Goal: Task Accomplishment & Management: Manage account settings

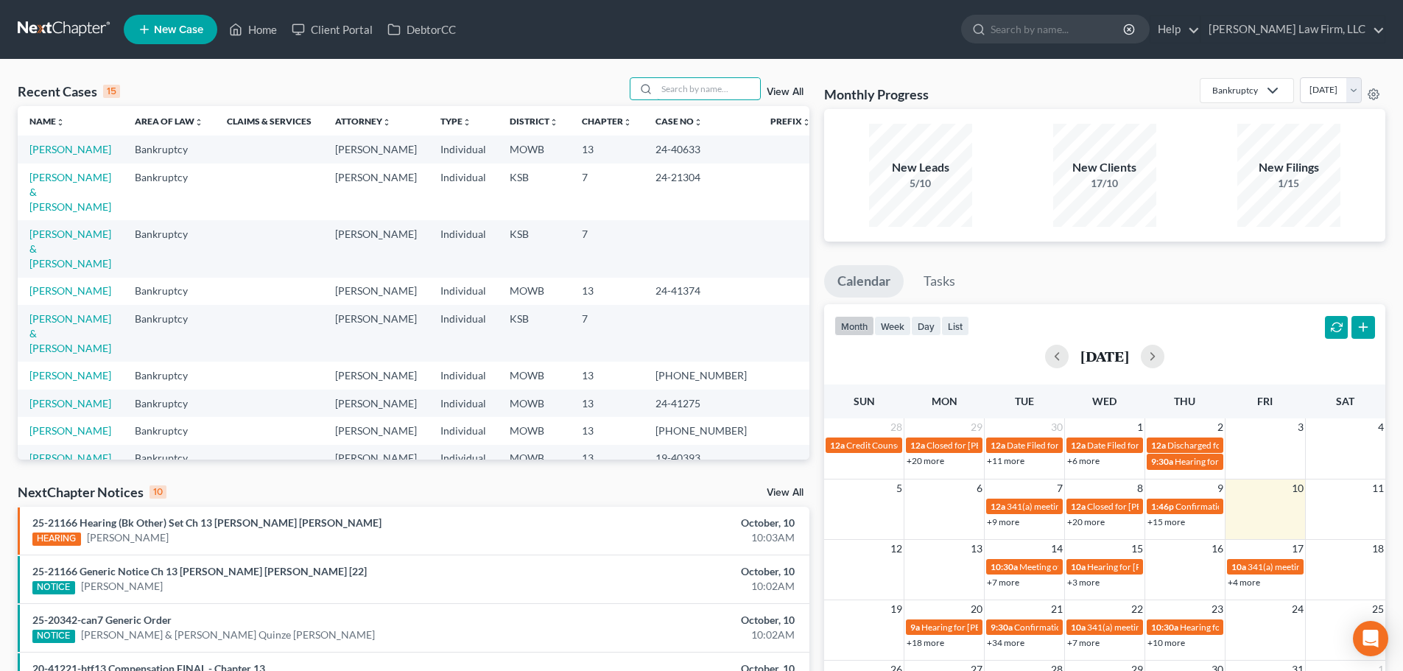
click at [672, 96] on input "search" at bounding box center [708, 88] width 103 height 21
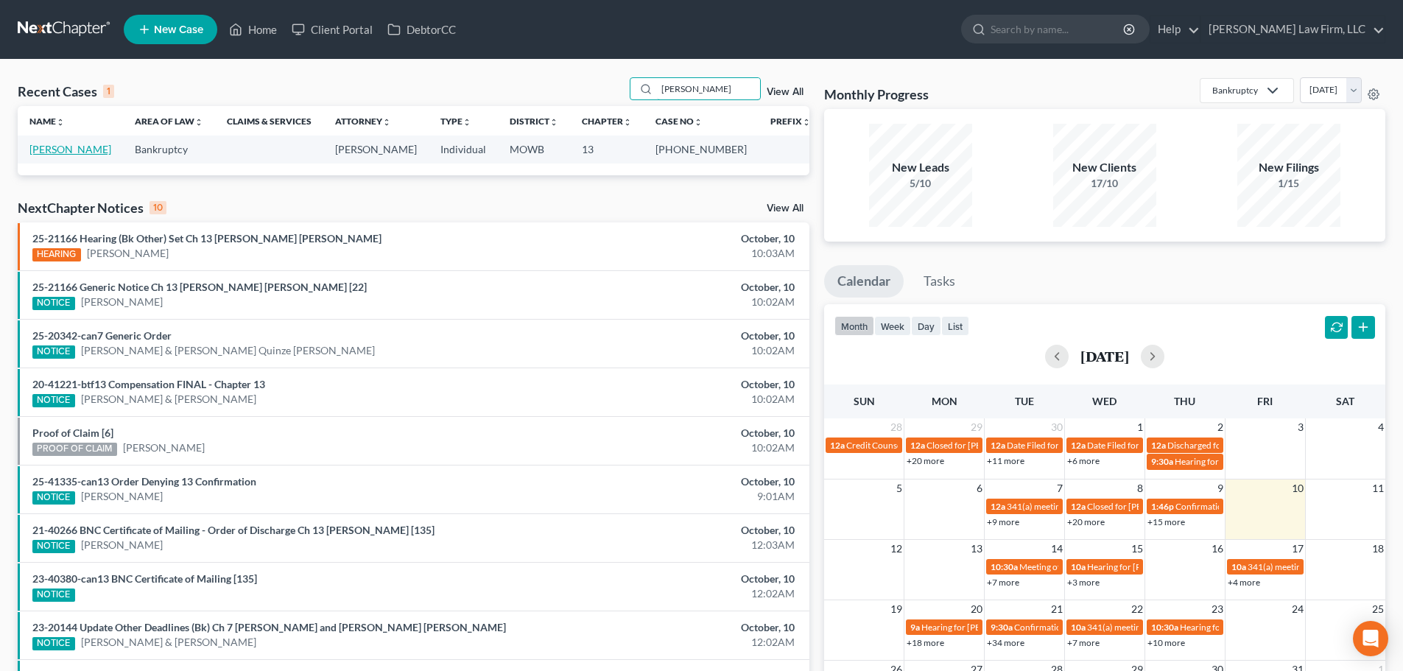
type input "[PERSON_NAME]"
click at [63, 146] on link "[PERSON_NAME]" at bounding box center [70, 149] width 82 height 13
select select "6"
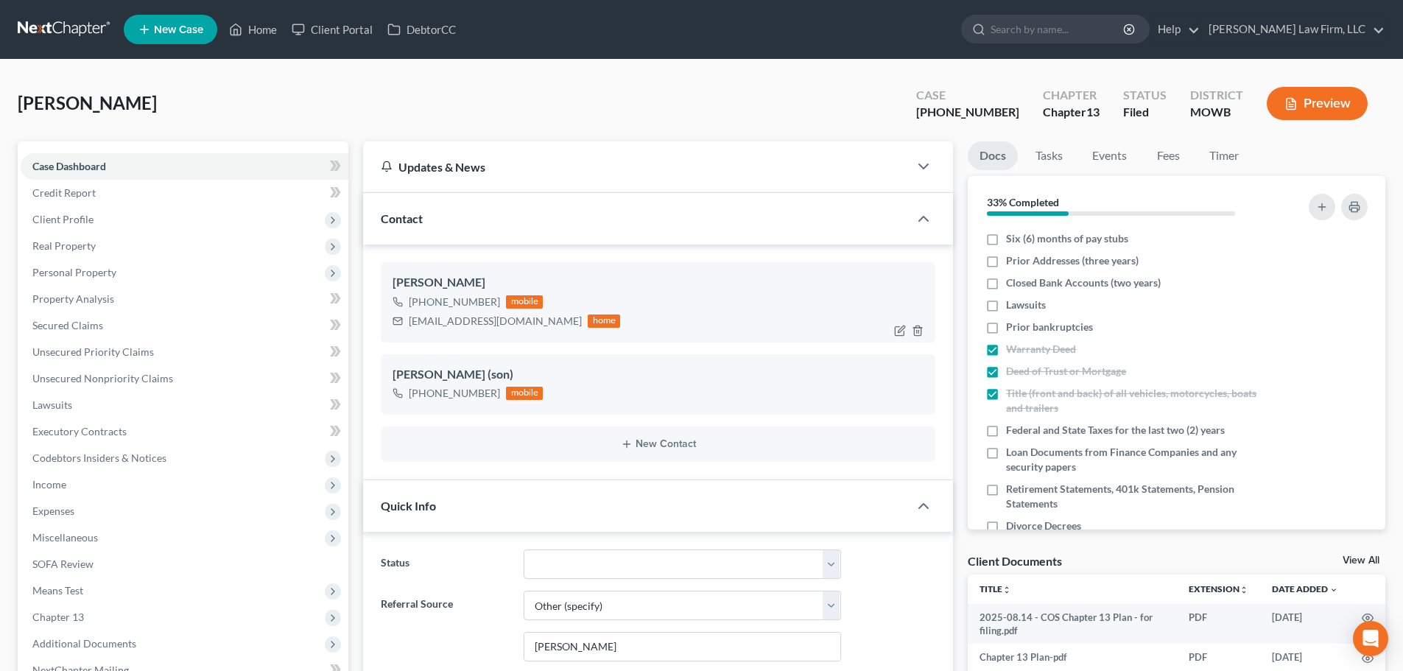
scroll to position [645, 0]
click at [255, 27] on link "Home" at bounding box center [253, 29] width 63 height 27
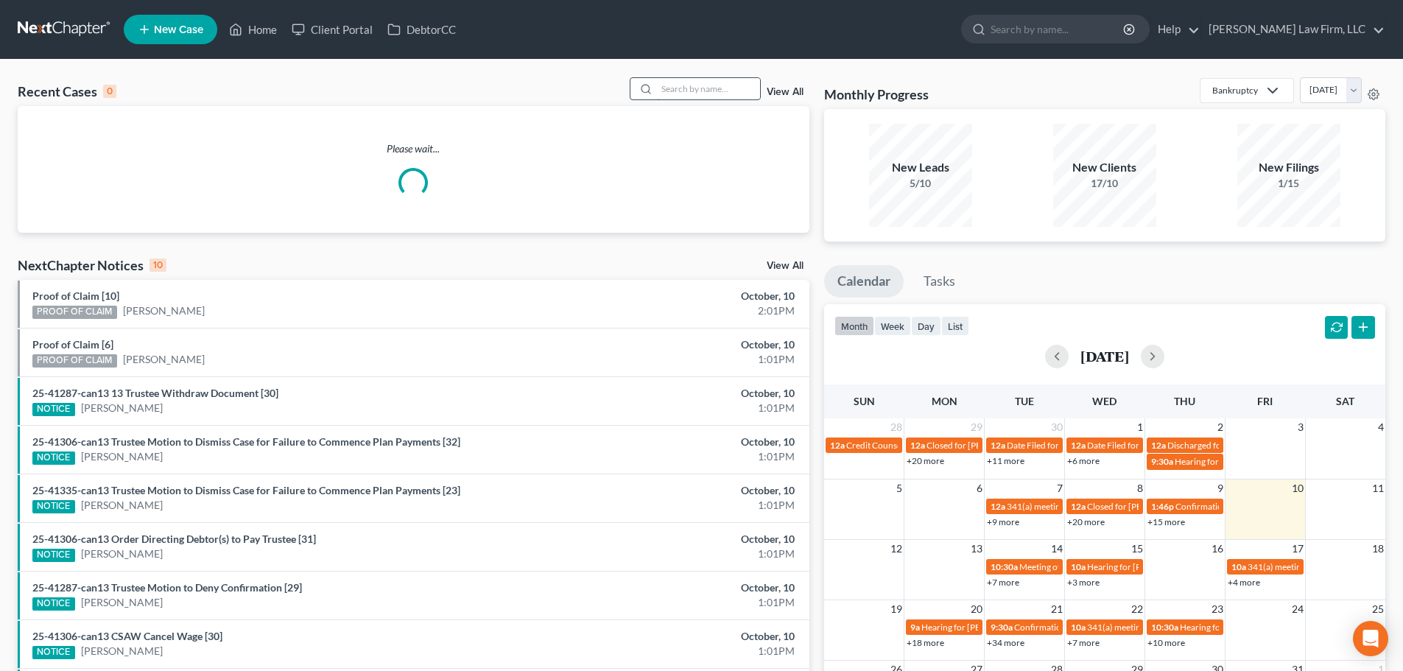
click at [661, 91] on input "search" at bounding box center [708, 88] width 103 height 21
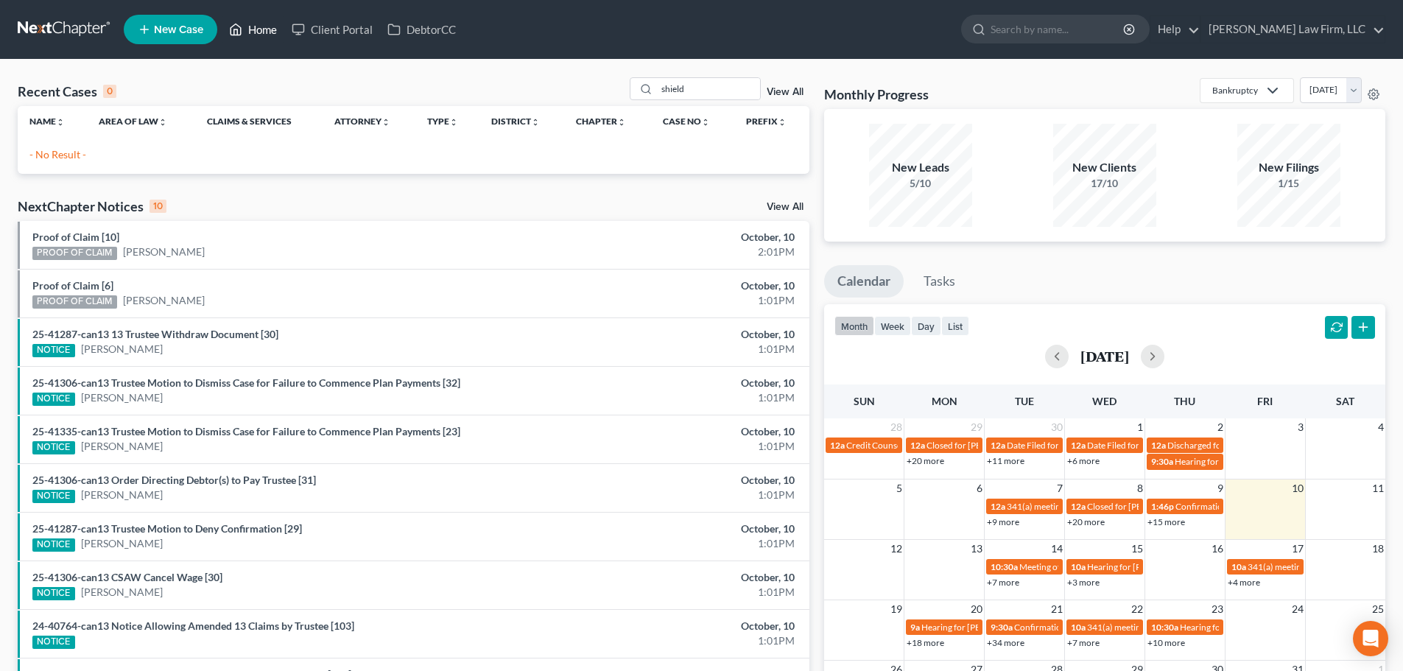
click at [260, 22] on link "Home" at bounding box center [253, 29] width 63 height 27
click at [691, 91] on input "shield" at bounding box center [708, 88] width 103 height 21
type input "s"
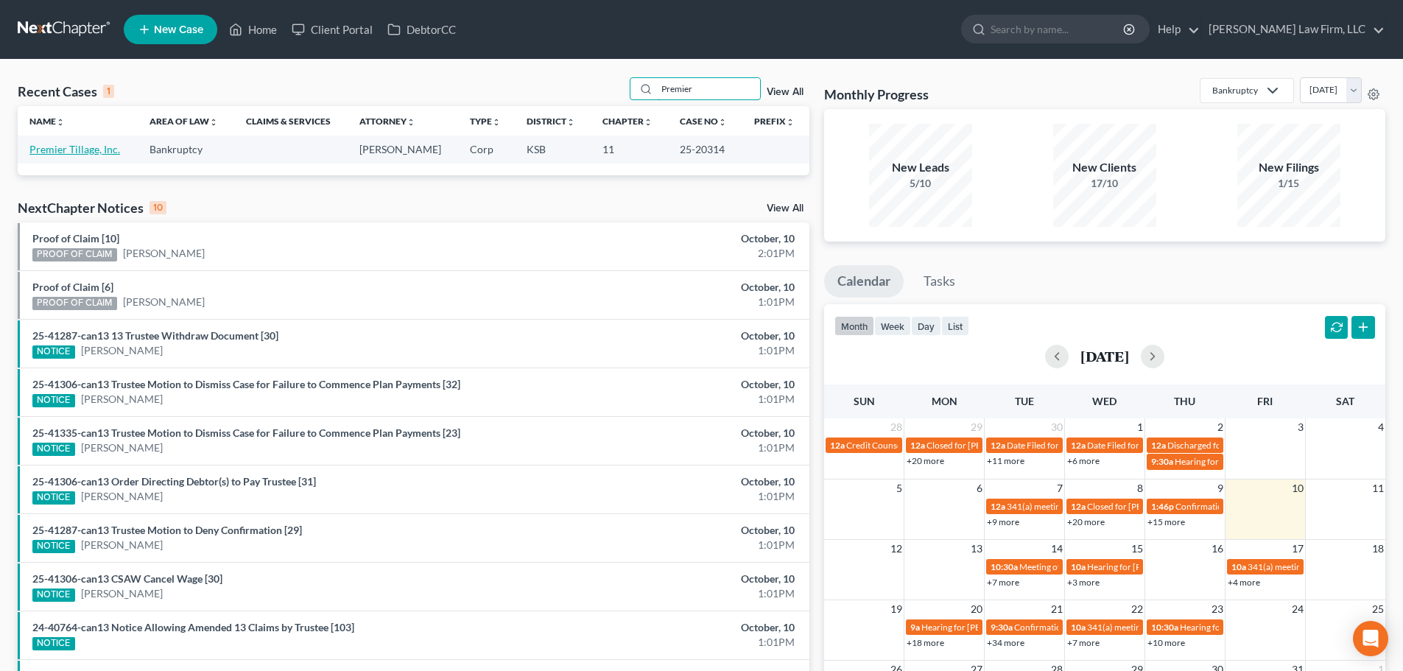
type input "Premier"
click at [59, 144] on link "Premier Tillage, Inc." at bounding box center [74, 149] width 91 height 13
select select "6"
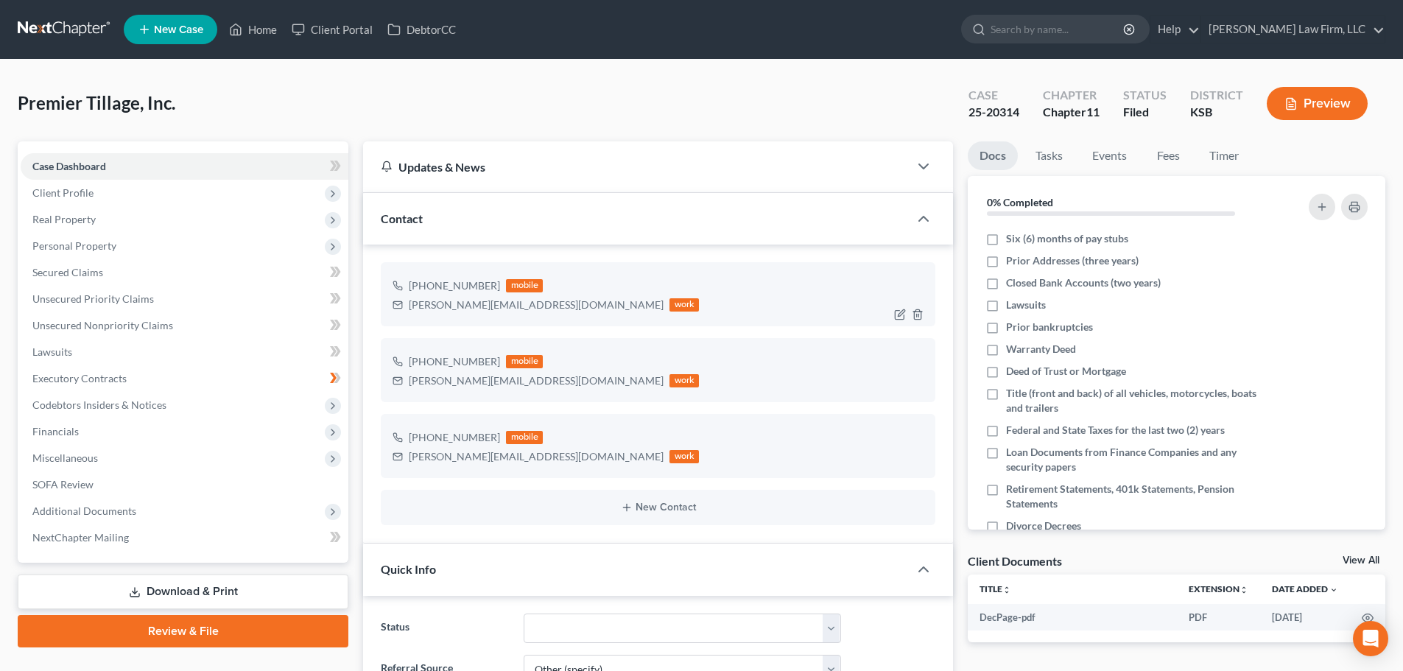
scroll to position [1024, 0]
